Goal: Information Seeking & Learning: Learn about a topic

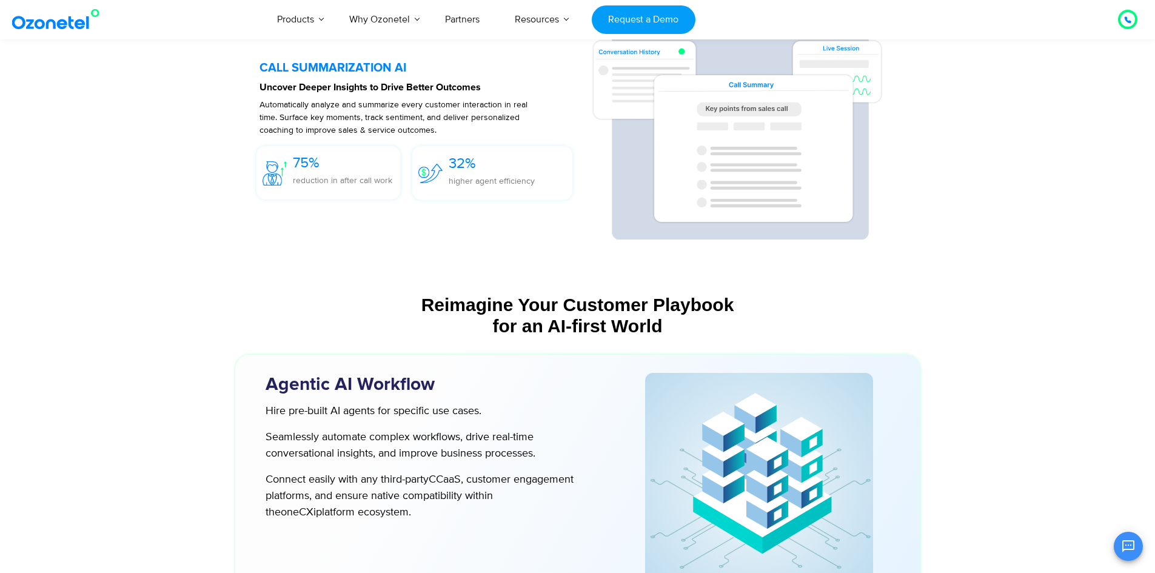
scroll to position [2689, 0]
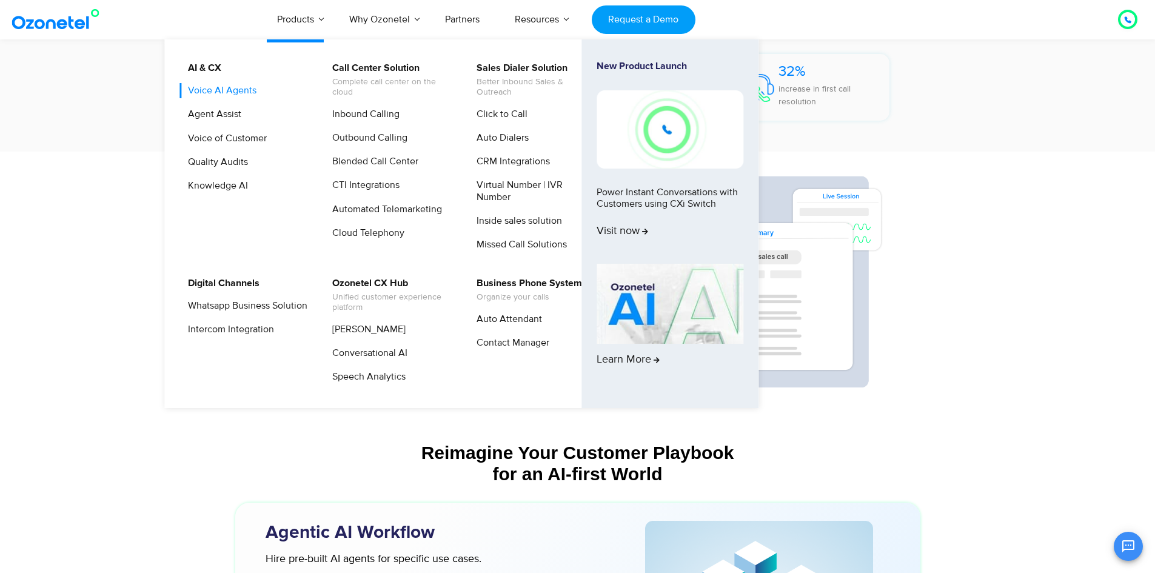
click at [237, 92] on link "Voice AI Agents" at bounding box center [219, 90] width 78 height 15
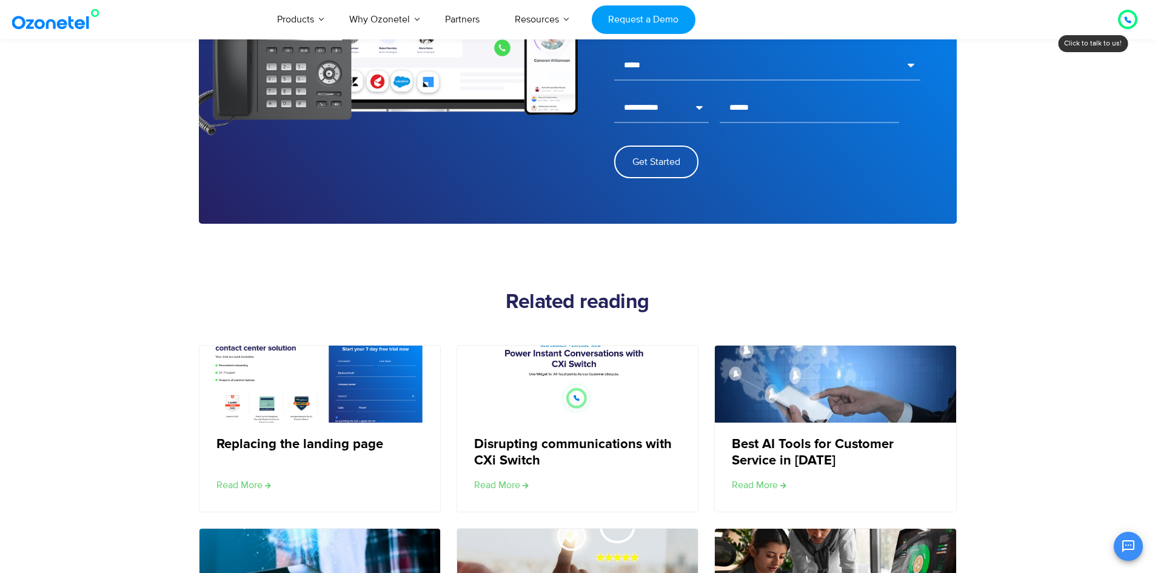
scroll to position [1848, 0]
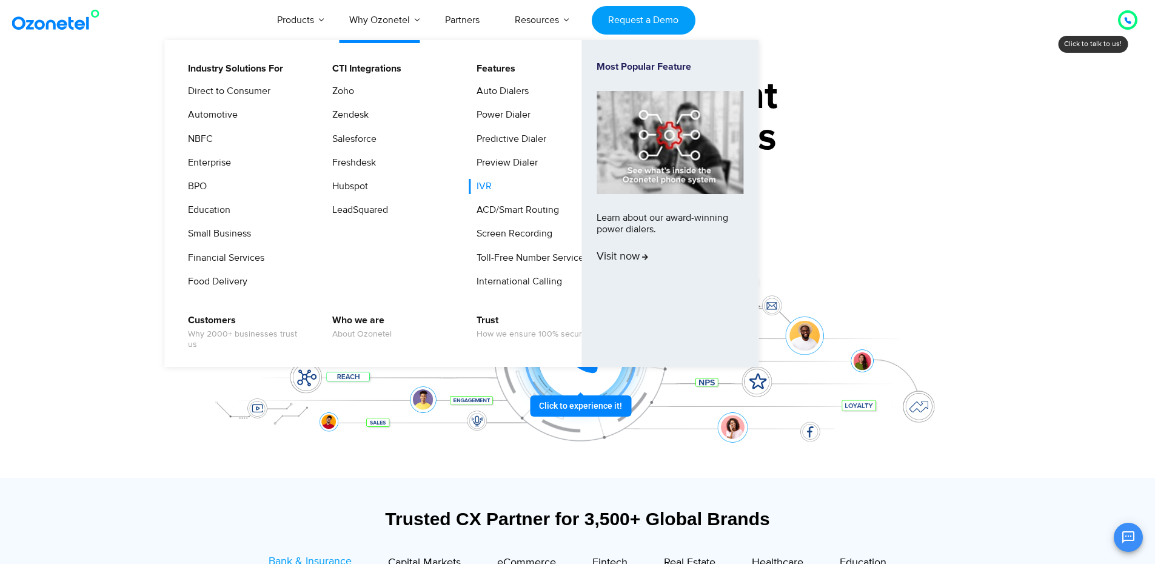
click at [491, 185] on link "IVR" at bounding box center [481, 186] width 25 height 15
